Goal: Transaction & Acquisition: Purchase product/service

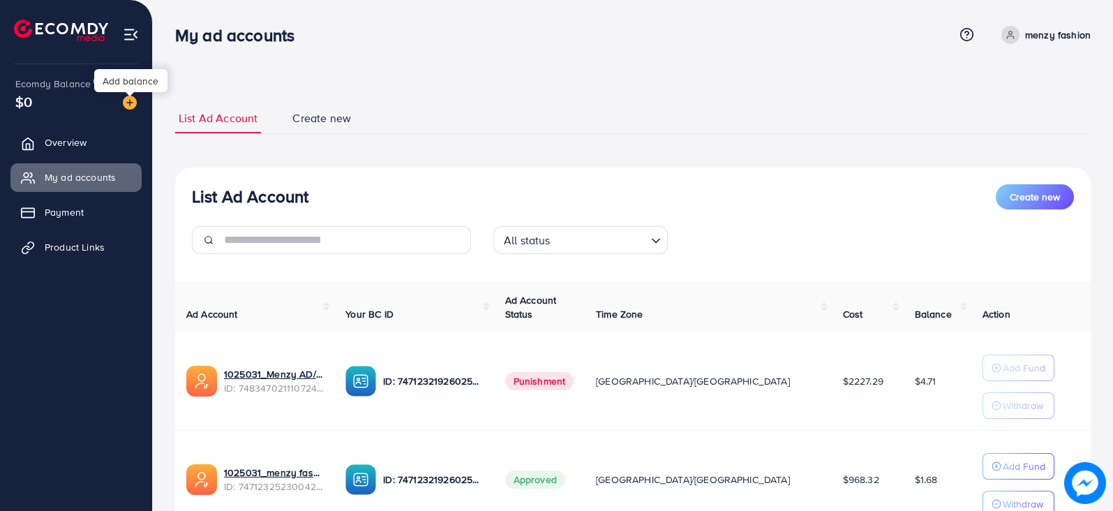
click at [134, 103] on img at bounding box center [130, 103] width 14 height 14
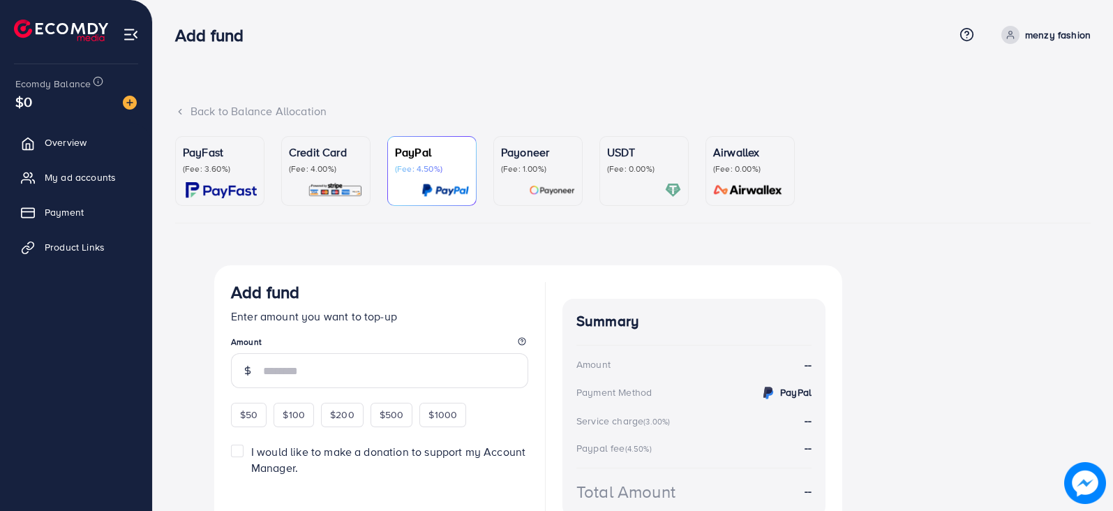
click at [206, 165] on p "(Fee: 3.60%)" at bounding box center [220, 168] width 74 height 11
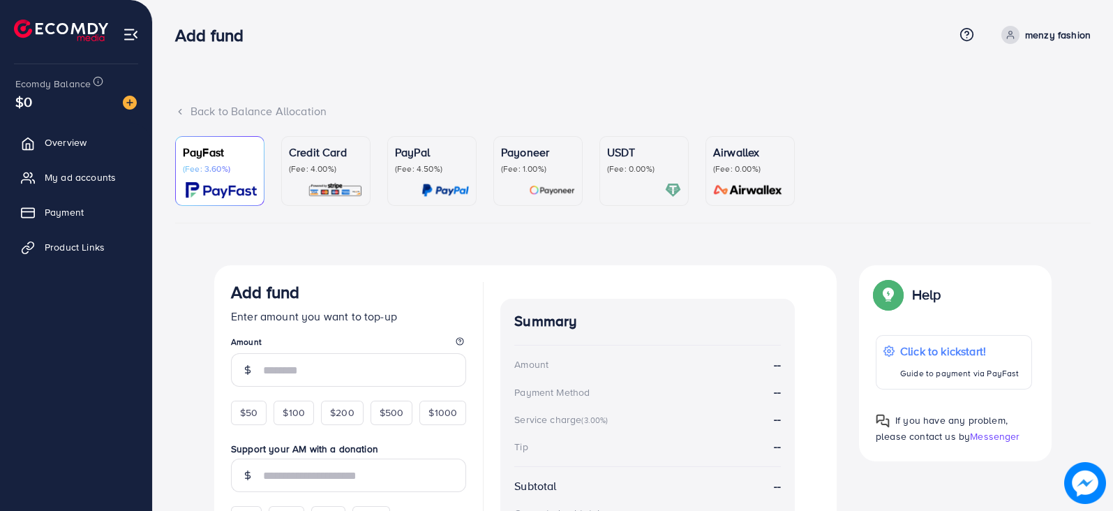
scroll to position [199, 0]
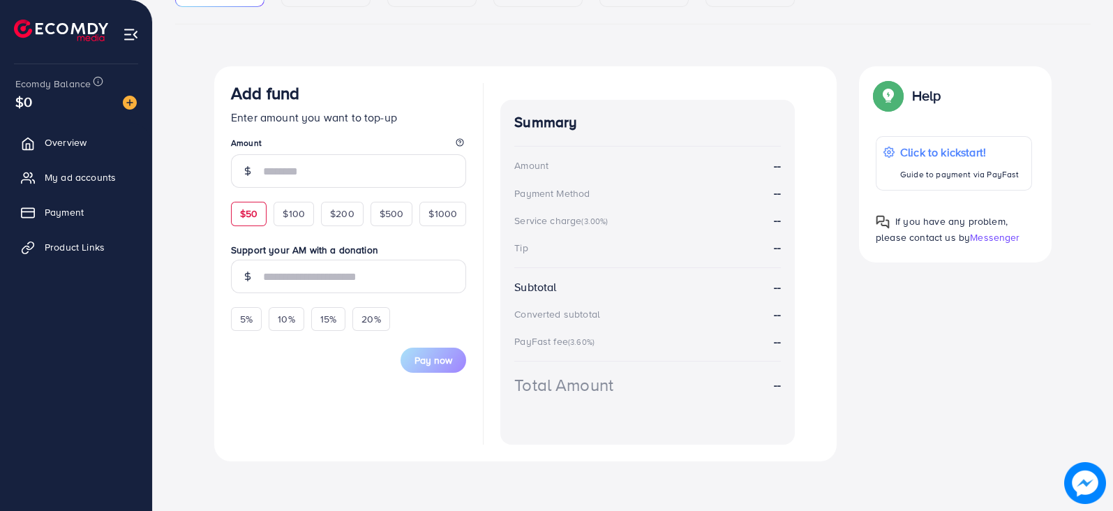
click at [255, 214] on span "$50" at bounding box center [248, 213] width 17 height 14
type input "**"
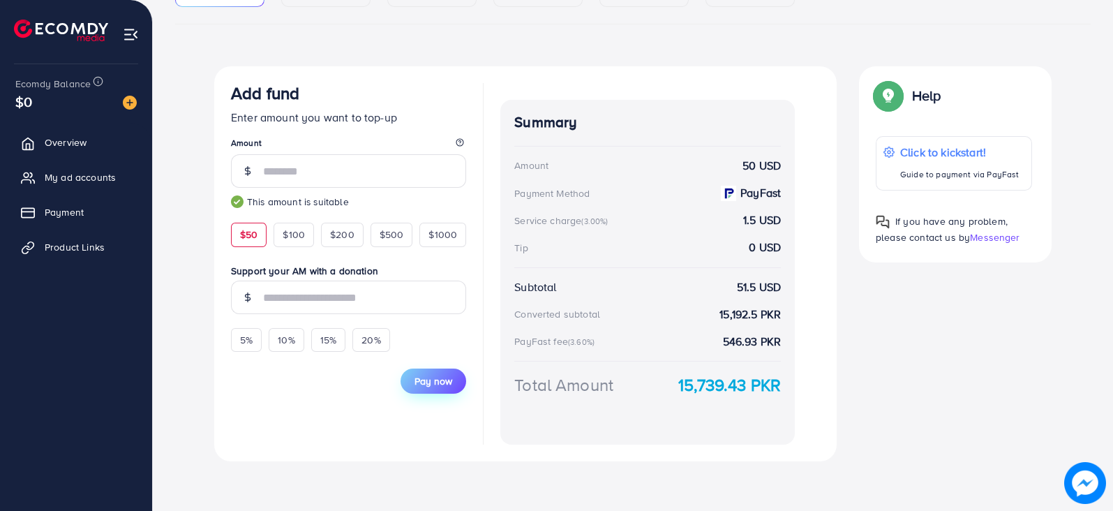
click at [428, 384] on span "Pay now" at bounding box center [433, 381] width 38 height 14
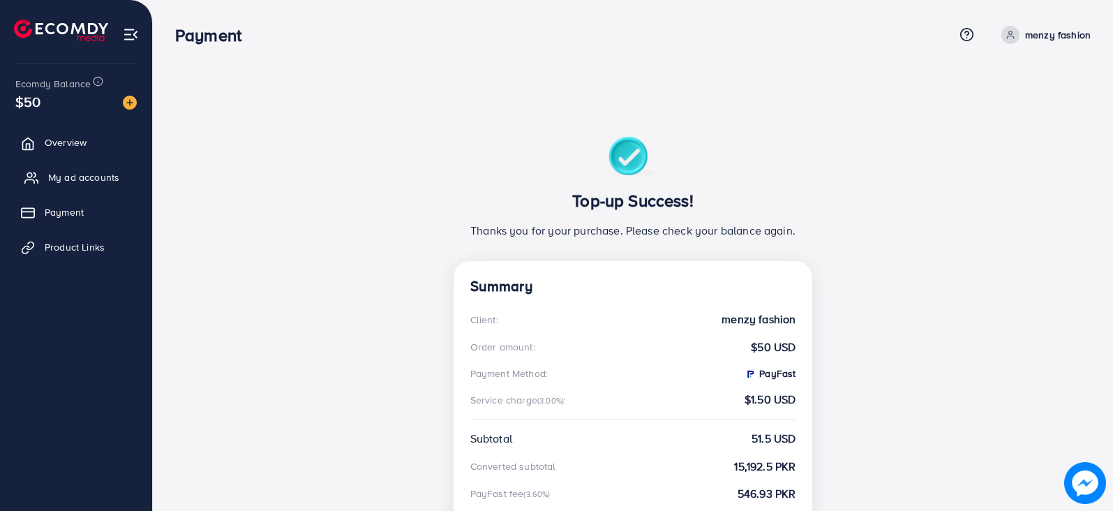
drag, startPoint x: 0, startPoint y: 0, endPoint x: 101, endPoint y: 172, distance: 199.8
click at [101, 172] on span "My ad accounts" at bounding box center [83, 177] width 71 height 14
